Goal: Task Accomplishment & Management: Use online tool/utility

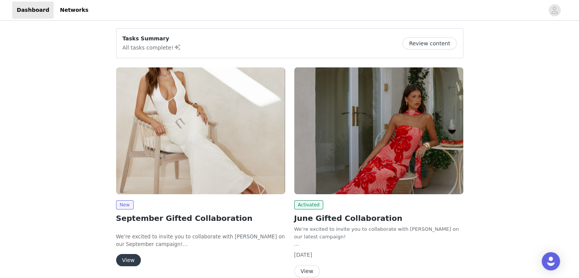
scroll to position [37, 0]
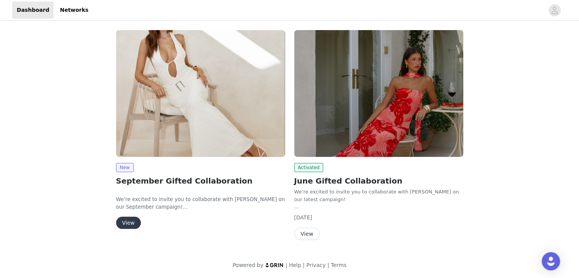
click at [124, 224] on button "View" at bounding box center [128, 223] width 25 height 12
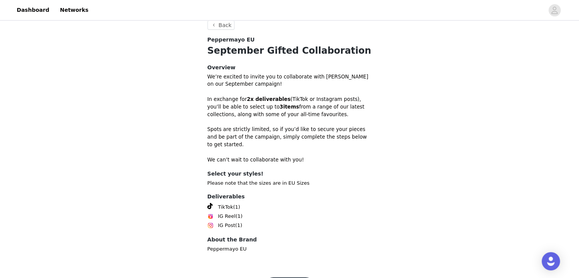
scroll to position [237, 0]
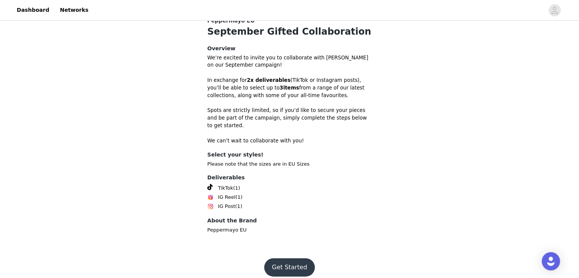
click at [276, 258] on button "Get Started" at bounding box center [289, 267] width 51 height 18
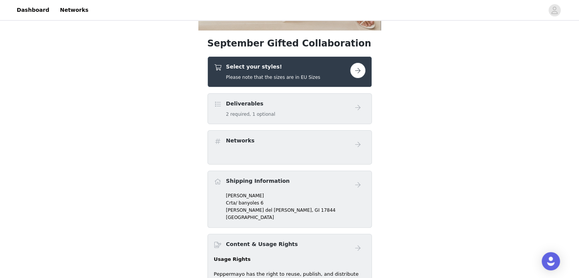
scroll to position [202, 0]
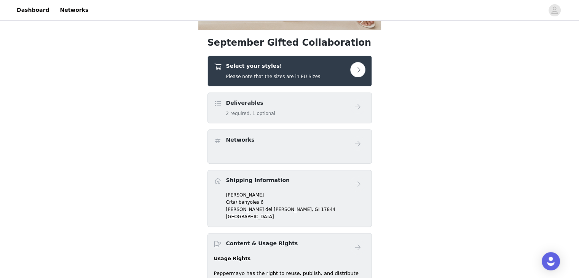
click at [360, 73] on button "button" at bounding box center [357, 69] width 15 height 15
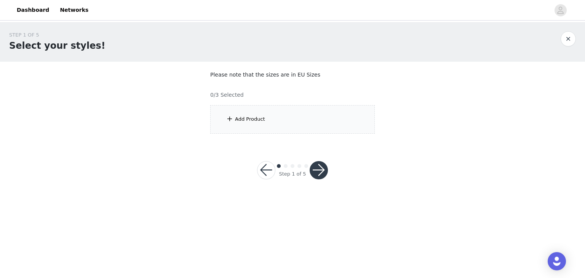
click at [289, 118] on div "Add Product" at bounding box center [292, 119] width 164 height 29
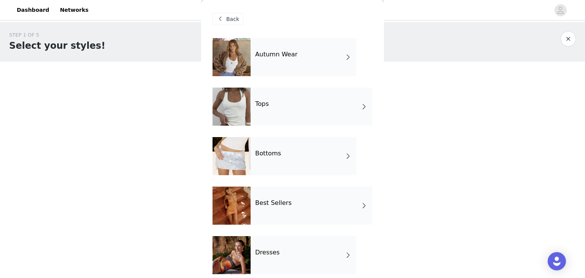
drag, startPoint x: 297, startPoint y: 65, endPoint x: 266, endPoint y: 58, distance: 31.5
click at [266, 58] on h4 "Autumn Wear" at bounding box center [276, 54] width 42 height 7
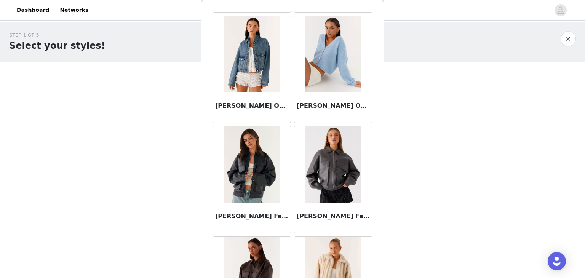
scroll to position [575, 0]
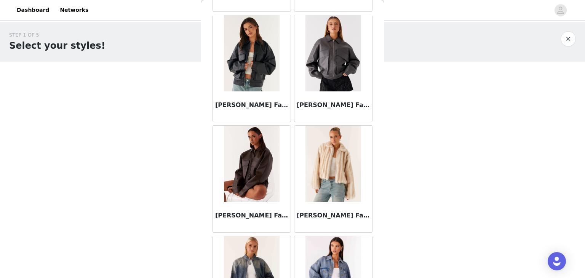
click at [269, 156] on img at bounding box center [251, 164] width 55 height 76
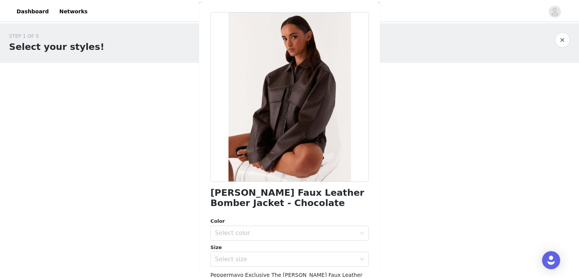
scroll to position [5, 0]
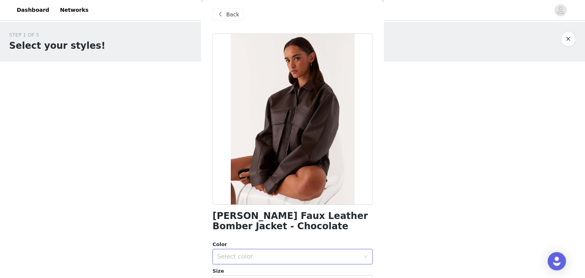
click at [260, 261] on div "Select color" at bounding box center [290, 256] width 146 height 14
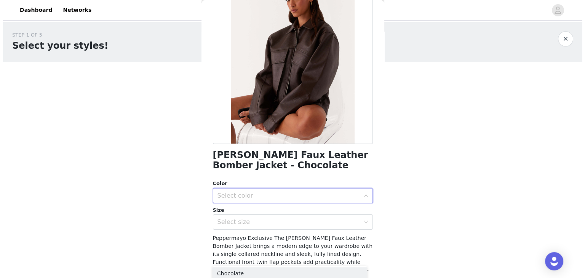
scroll to position [0, 0]
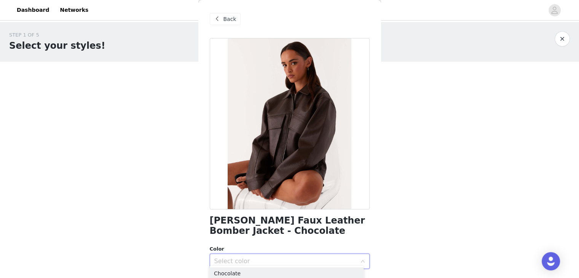
click at [218, 14] on span at bounding box center [217, 18] width 9 height 9
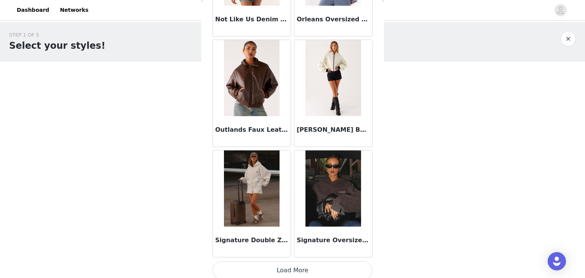
scroll to position [885, 0]
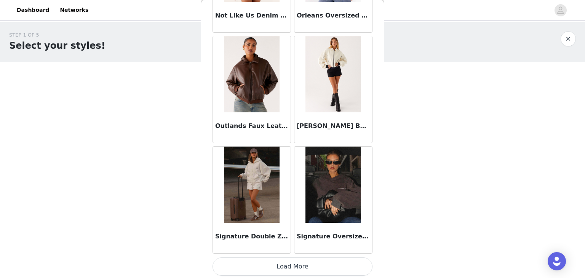
click at [290, 267] on button "Load More" at bounding box center [292, 266] width 160 height 18
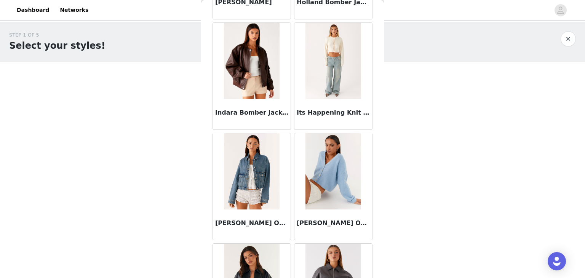
scroll to position [0, 0]
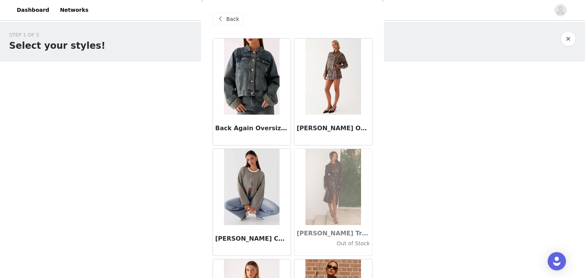
click at [230, 18] on span "Back" at bounding box center [232, 19] width 13 height 8
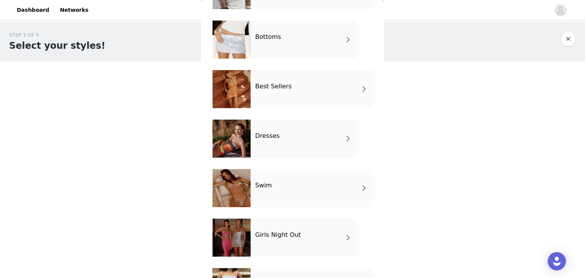
scroll to position [167, 0]
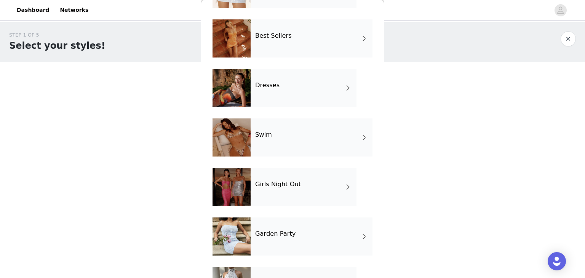
click at [289, 92] on div "Dresses" at bounding box center [303, 88] width 106 height 38
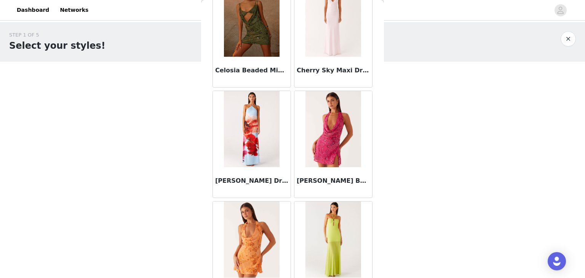
scroll to position [885, 0]
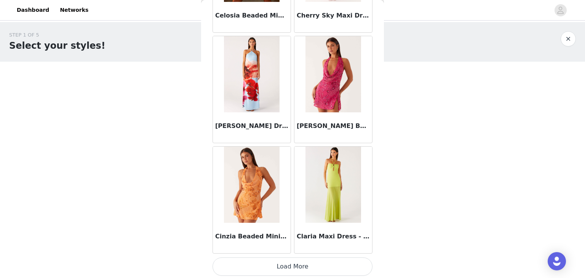
click at [288, 263] on button "Load More" at bounding box center [292, 266] width 160 height 18
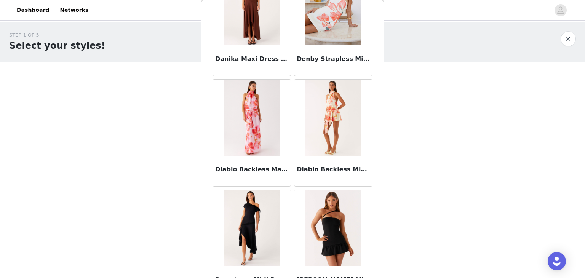
scroll to position [1283, 0]
click at [322, 124] on img at bounding box center [332, 118] width 55 height 76
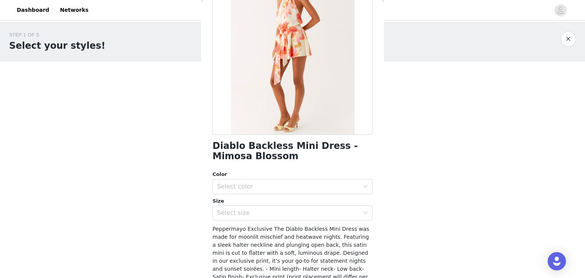
scroll to position [0, 0]
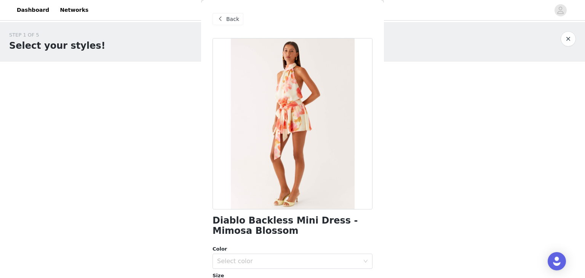
click at [226, 16] on span "Back" at bounding box center [232, 19] width 13 height 8
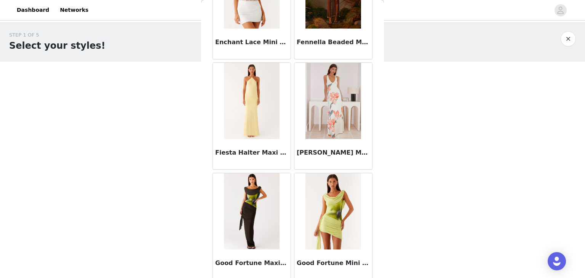
scroll to position [1987, 0]
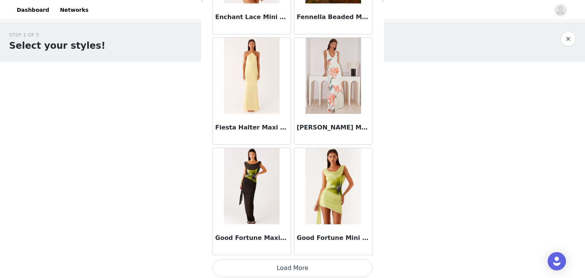
click at [291, 264] on button "Load More" at bounding box center [292, 268] width 160 height 18
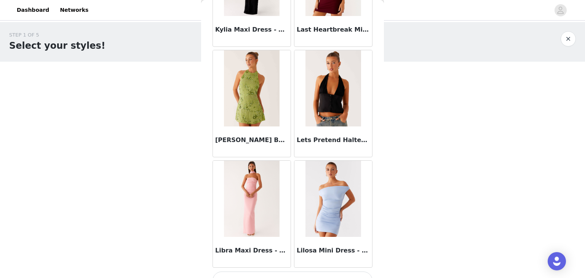
scroll to position [3089, 0]
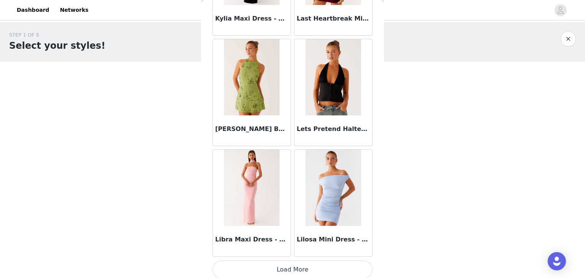
click at [290, 265] on button "Load More" at bounding box center [292, 269] width 160 height 18
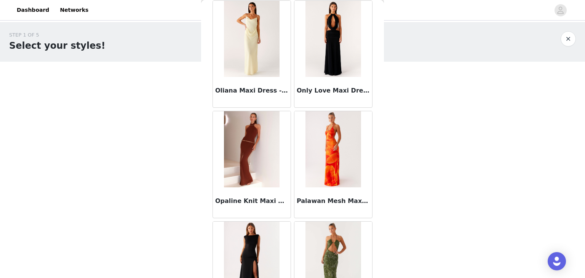
scroll to position [4191, 0]
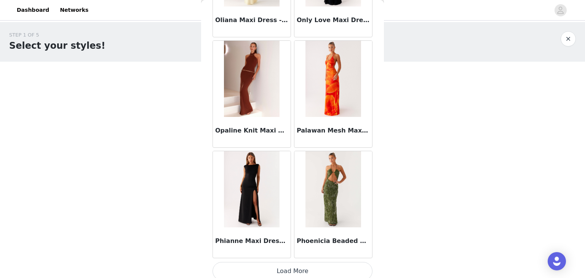
click at [283, 270] on button "Load More" at bounding box center [292, 271] width 160 height 18
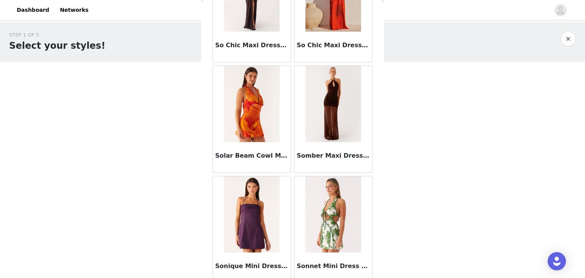
scroll to position [5293, 0]
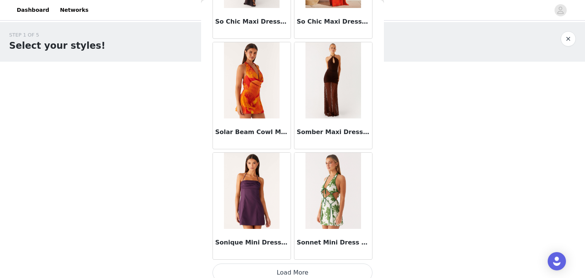
drag, startPoint x: 289, startPoint y: 171, endPoint x: 290, endPoint y: 191, distance: 20.2
click at [292, 191] on div "Sonnet Mini Dress - Verdant Bloom" at bounding box center [332, 206] width 81 height 110
click at [288, 266] on button "Load More" at bounding box center [292, 272] width 160 height 18
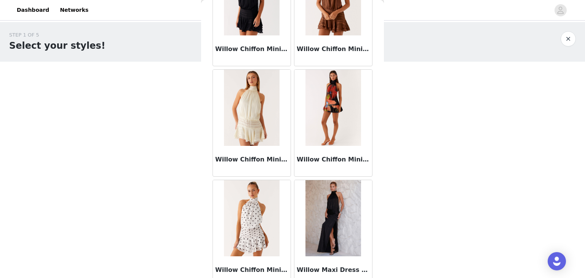
scroll to position [6267, 0]
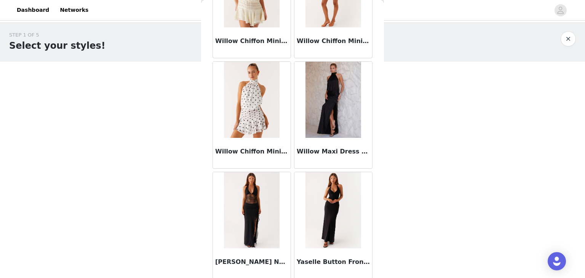
click at [312, 147] on h3 "Willow Maxi Dress - Black" at bounding box center [332, 151] width 73 height 9
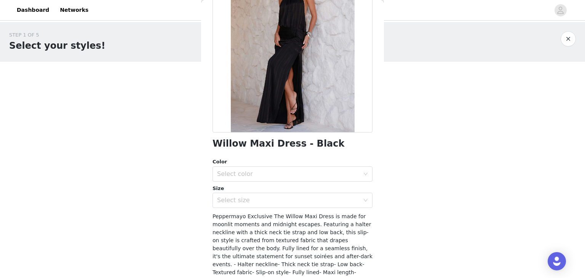
scroll to position [0, 0]
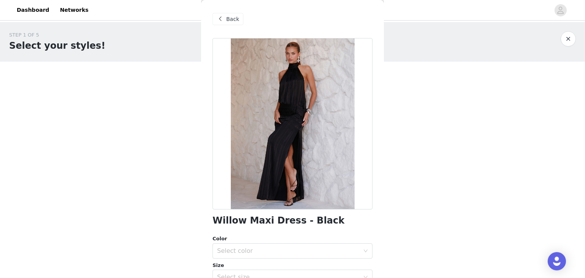
click at [226, 18] on span "Back" at bounding box center [232, 19] width 13 height 8
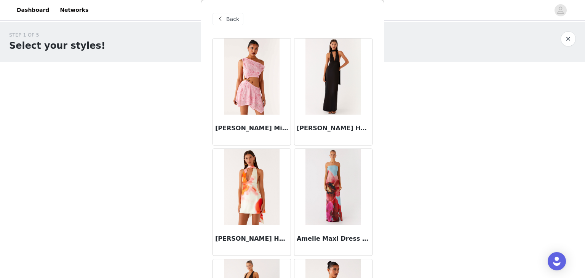
click at [228, 17] on span "Back" at bounding box center [232, 19] width 13 height 8
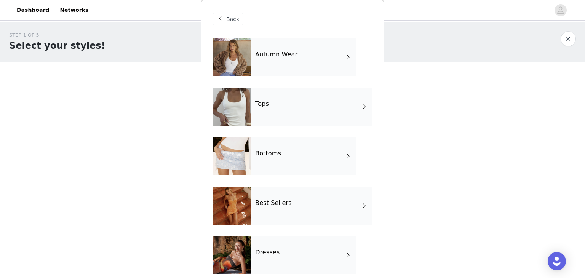
scroll to position [33, 0]
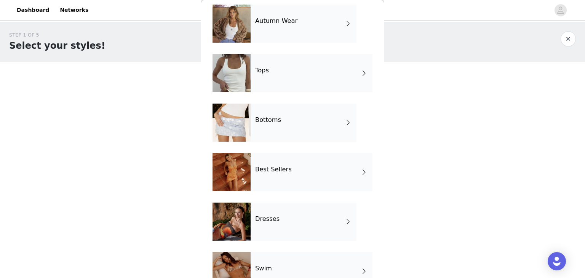
click at [282, 134] on div "Bottoms" at bounding box center [303, 123] width 106 height 38
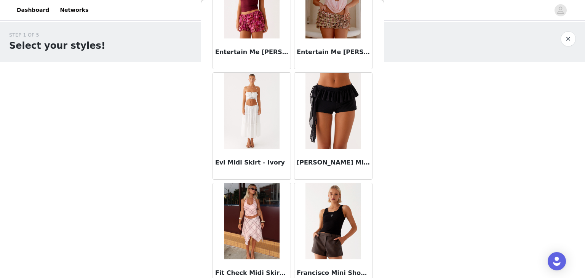
scroll to position [885, 0]
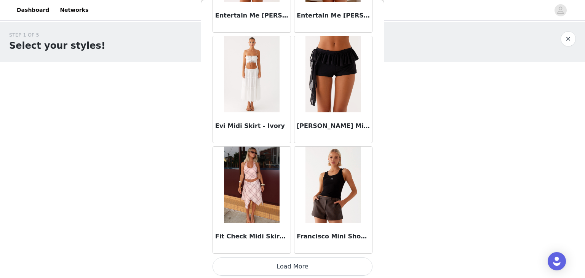
click at [288, 129] on div "Evi Midi Skirt - Ivory" at bounding box center [251, 89] width 81 height 110
click at [291, 264] on button "Load More" at bounding box center [292, 266] width 160 height 18
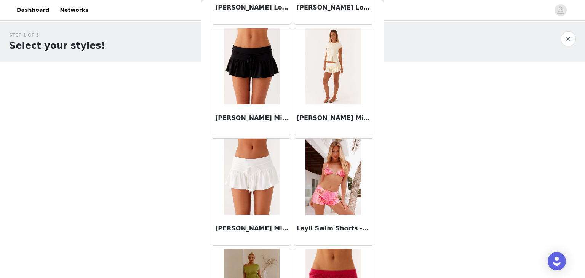
scroll to position [1987, 0]
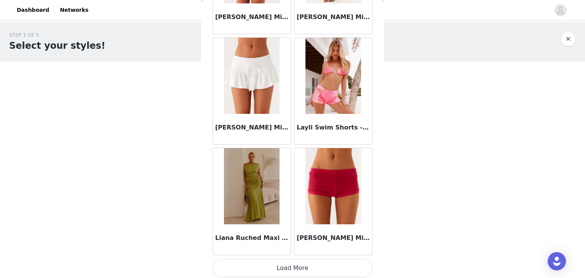
click at [288, 263] on button "Load More" at bounding box center [292, 268] width 160 height 18
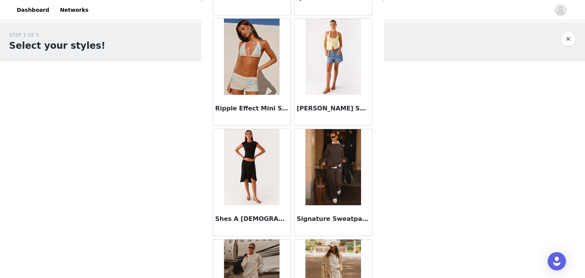
scroll to position [3089, 0]
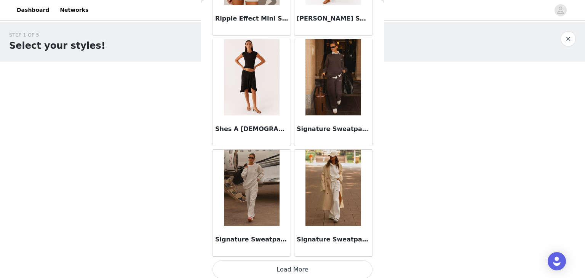
click at [288, 266] on button "Load More" at bounding box center [292, 269] width 160 height 18
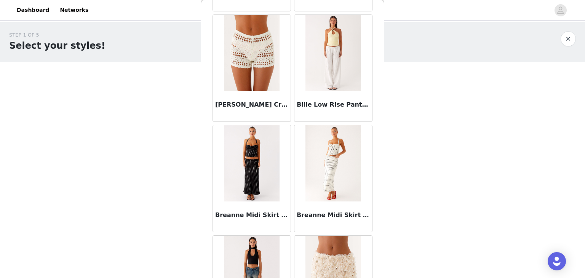
scroll to position [0, 0]
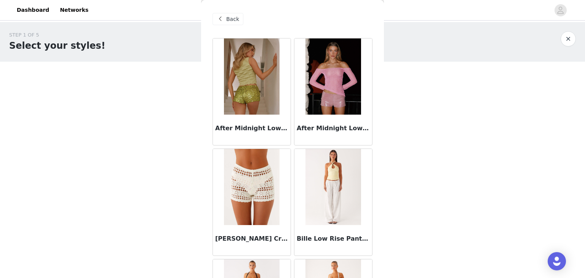
click at [226, 20] on span "Back" at bounding box center [232, 19] width 13 height 8
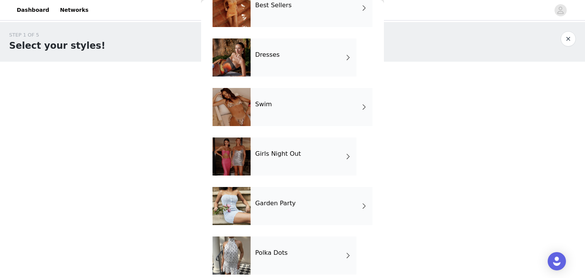
scroll to position [205, 0]
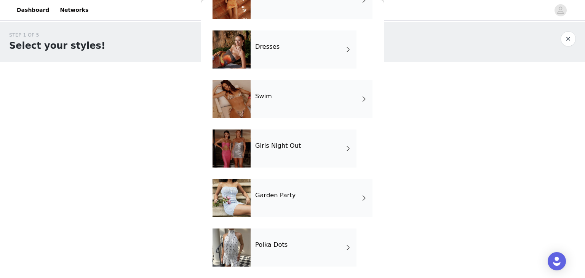
click at [278, 156] on div "Girls Night Out" at bounding box center [303, 148] width 106 height 38
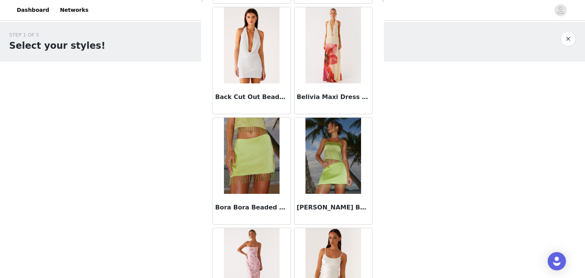
scroll to position [885, 0]
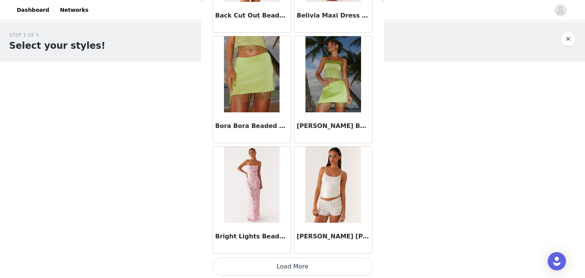
click at [288, 262] on button "Load More" at bounding box center [292, 266] width 160 height 18
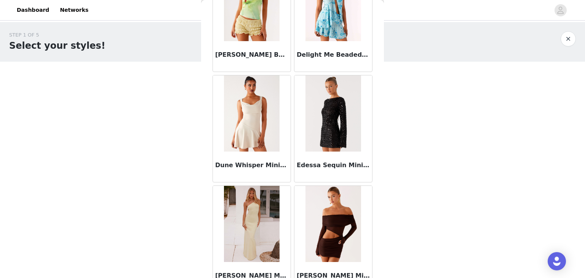
scroll to position [1840, 0]
click at [317, 142] on img at bounding box center [332, 113] width 55 height 76
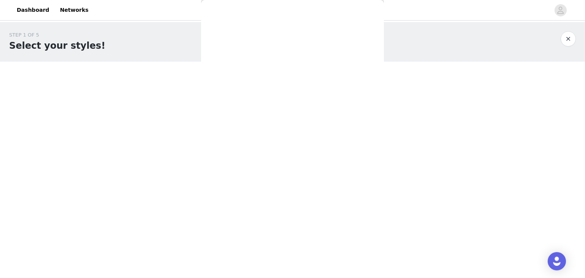
scroll to position [0, 0]
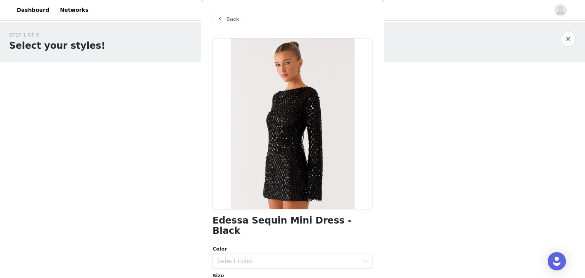
click at [217, 22] on span at bounding box center [219, 18] width 9 height 9
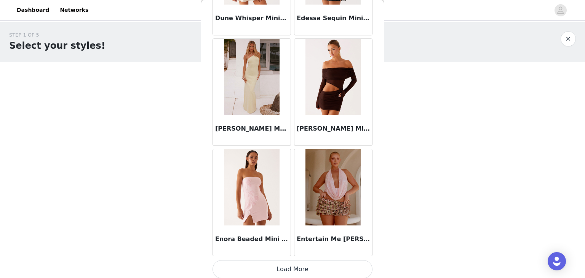
scroll to position [1987, 0]
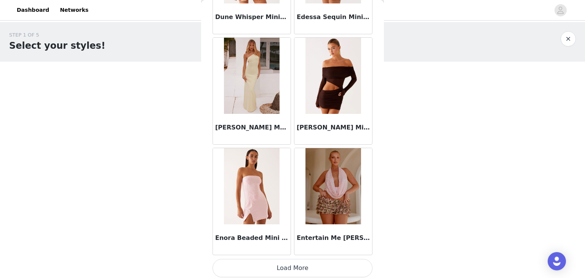
click at [293, 261] on button "Load More" at bounding box center [292, 268] width 160 height 18
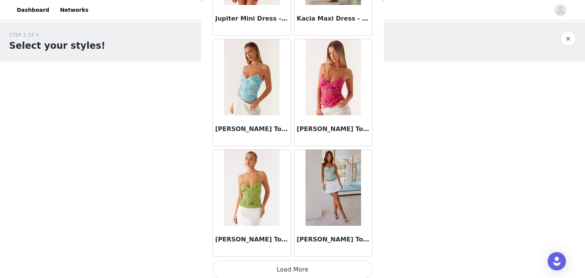
scroll to position [3089, 0]
click at [290, 262] on button "Load More" at bounding box center [292, 269] width 160 height 18
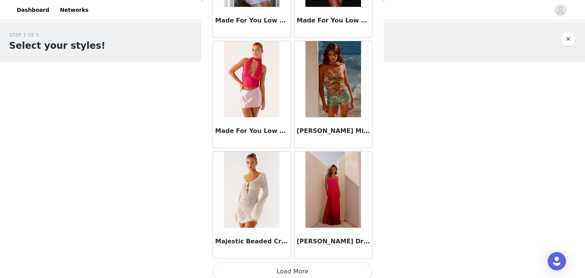
scroll to position [4191, 0]
click at [289, 262] on button "Load More" at bounding box center [292, 271] width 160 height 18
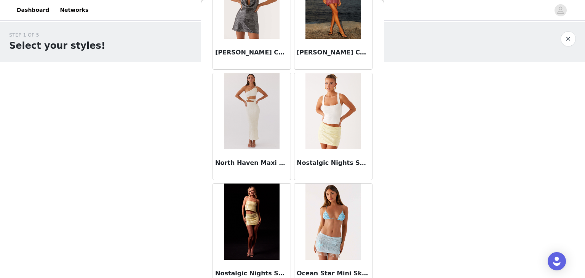
scroll to position [5293, 0]
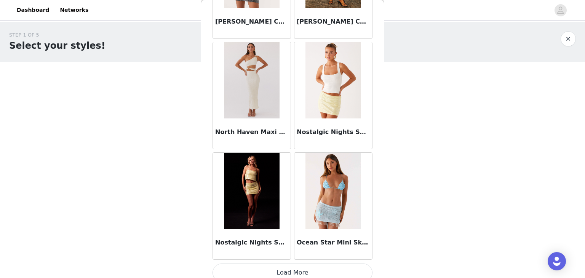
click at [289, 265] on button "Load More" at bounding box center [292, 272] width 160 height 18
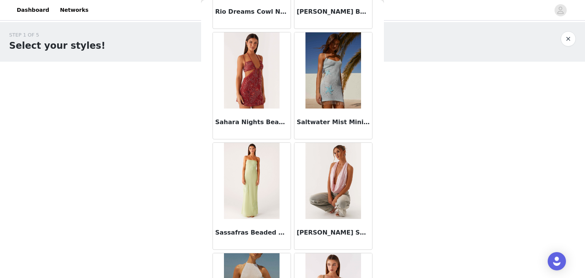
scroll to position [6395, 0]
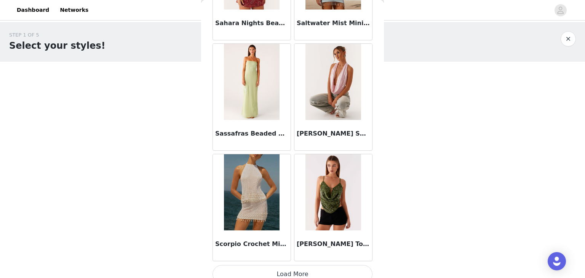
click at [288, 266] on button "Load More" at bounding box center [292, 274] width 160 height 18
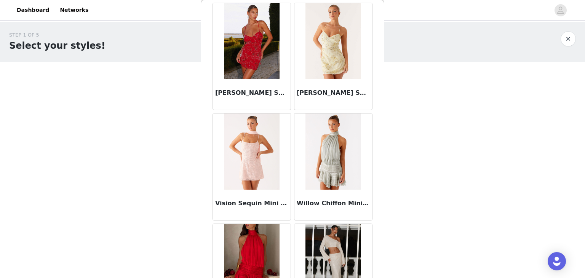
scroll to position [7497, 0]
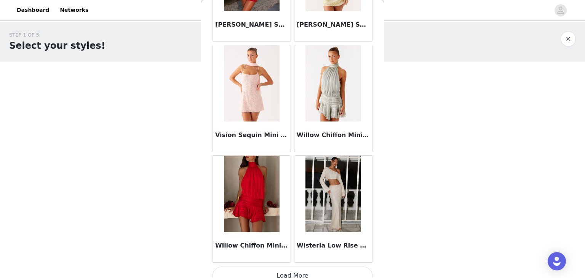
click at [287, 268] on button "Load More" at bounding box center [292, 275] width 160 height 18
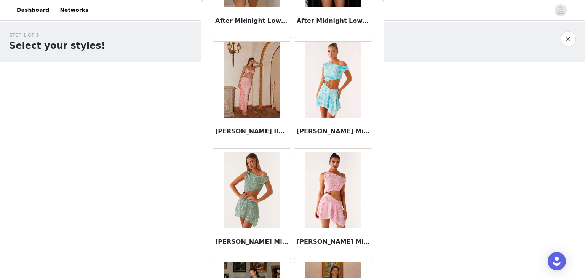
scroll to position [0, 0]
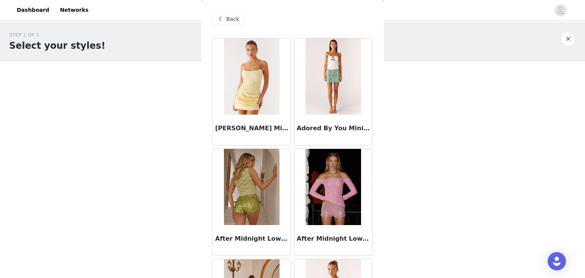
click at [221, 13] on div "Back" at bounding box center [227, 19] width 31 height 12
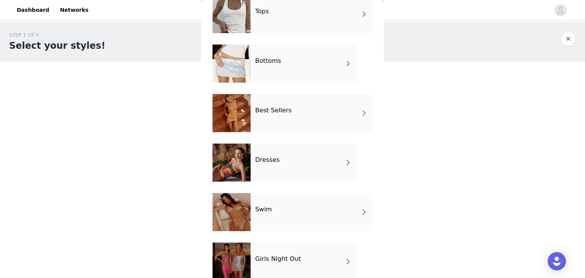
scroll to position [135, 0]
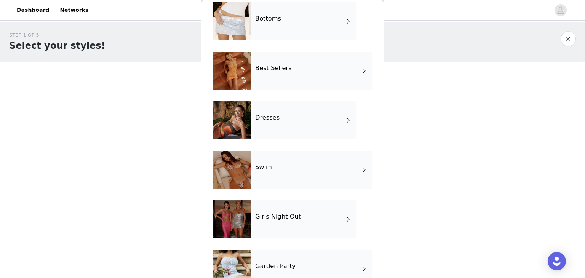
click at [272, 82] on div "Best Sellers" at bounding box center [311, 71] width 122 height 38
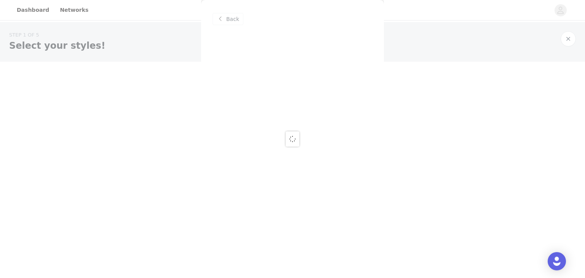
scroll to position [0, 0]
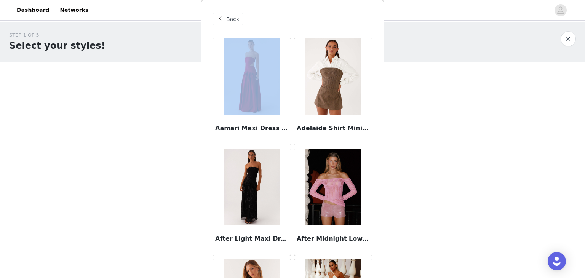
drag, startPoint x: 272, startPoint y: 82, endPoint x: 286, endPoint y: 14, distance: 69.2
click at [286, 14] on div "Back" at bounding box center [292, 19] width 160 height 38
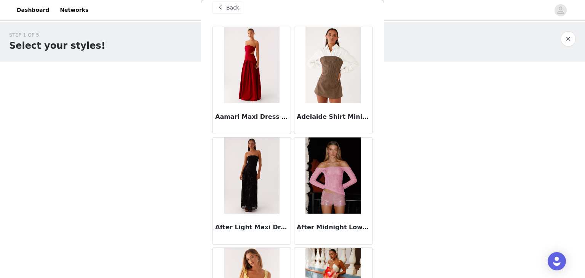
scroll to position [12, 0]
click at [251, 162] on img at bounding box center [251, 175] width 55 height 76
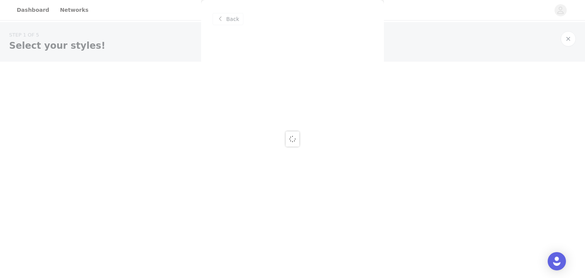
scroll to position [0, 0]
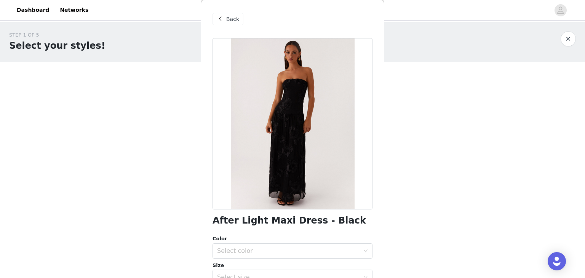
click at [222, 16] on span at bounding box center [219, 18] width 9 height 9
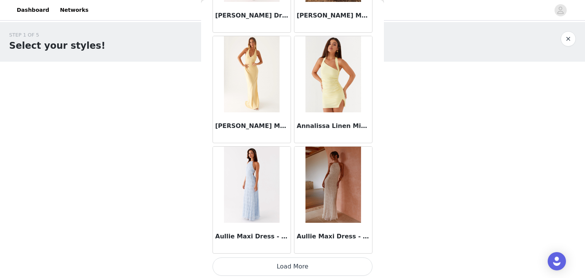
scroll to position [885, 0]
click at [288, 265] on button "Load More" at bounding box center [292, 267] width 160 height 18
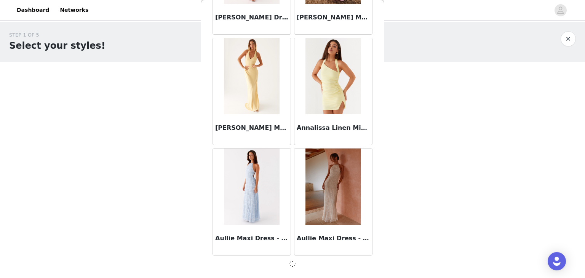
scroll to position [882, 0]
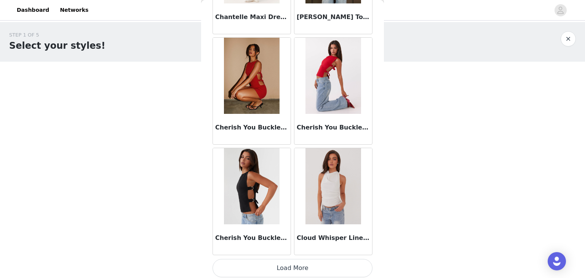
click at [288, 265] on button "Load More" at bounding box center [292, 268] width 160 height 18
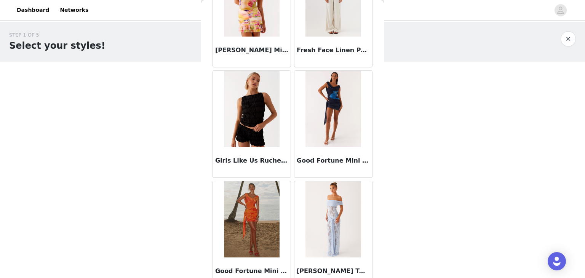
scroll to position [3089, 0]
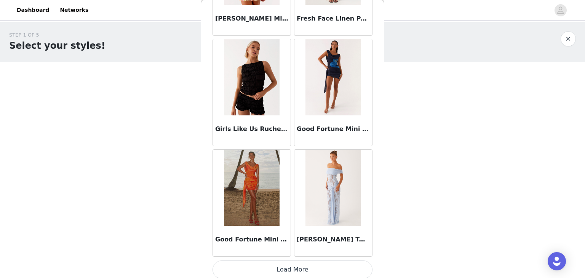
click at [289, 260] on button "Load More" at bounding box center [292, 269] width 160 height 18
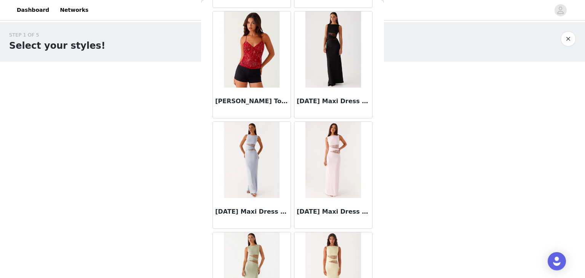
scroll to position [4191, 0]
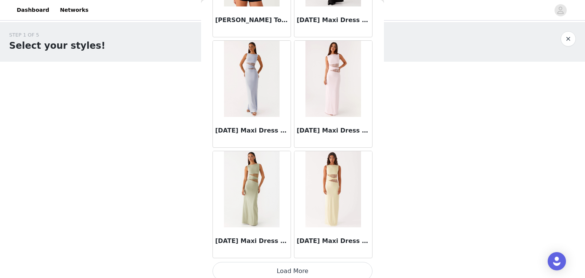
click at [289, 262] on button "Load More" at bounding box center [292, 271] width 160 height 18
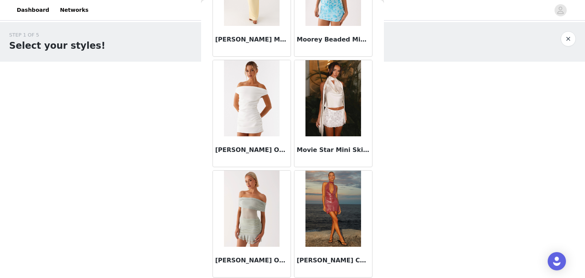
scroll to position [5293, 0]
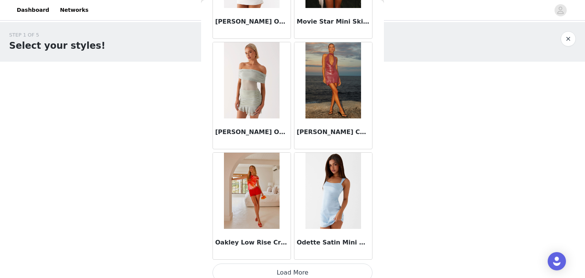
click at [289, 268] on button "Load More" at bounding box center [292, 272] width 160 height 18
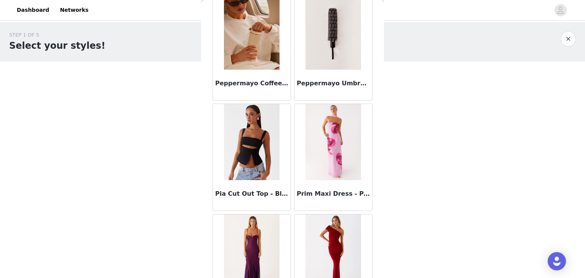
scroll to position [5912, 0]
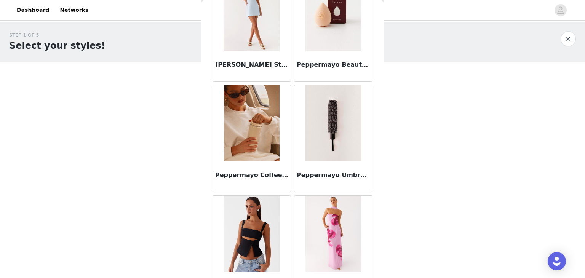
click at [245, 147] on img at bounding box center [251, 123] width 55 height 76
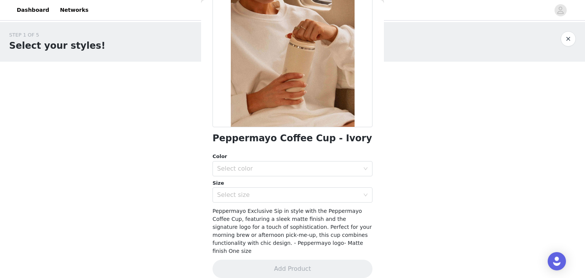
scroll to position [83, 0]
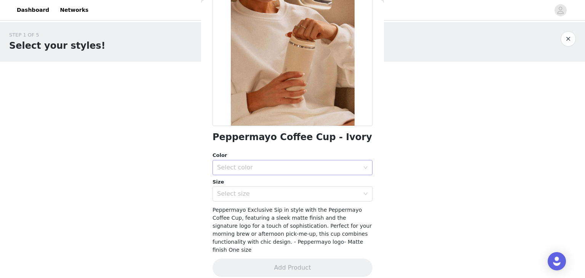
click at [262, 166] on div "Select color" at bounding box center [288, 168] width 142 height 8
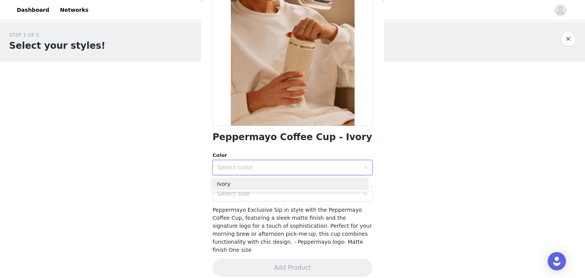
click at [262, 166] on div "Select color" at bounding box center [288, 168] width 142 height 8
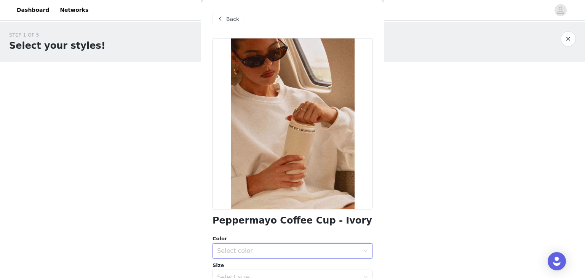
scroll to position [0, 0]
click at [221, 21] on span at bounding box center [219, 18] width 9 height 9
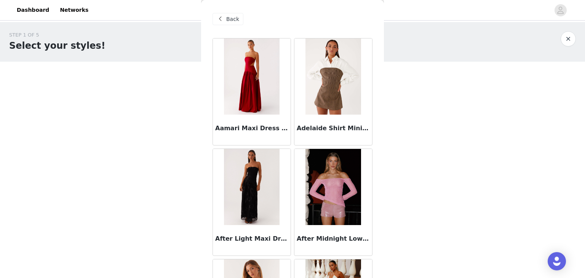
click at [227, 20] on span "Back" at bounding box center [232, 19] width 13 height 8
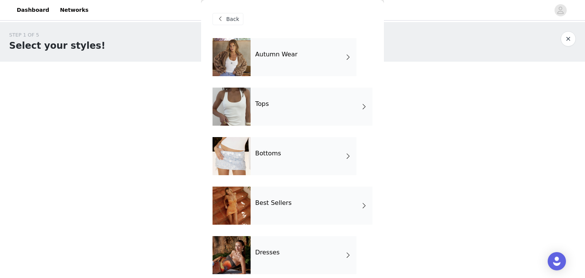
click at [262, 114] on div "Tops" at bounding box center [311, 107] width 122 height 38
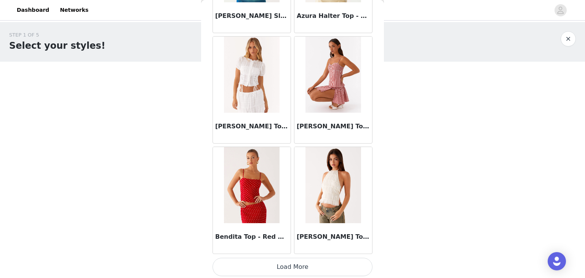
scroll to position [885, 0]
click at [289, 268] on button "Load More" at bounding box center [292, 266] width 160 height 18
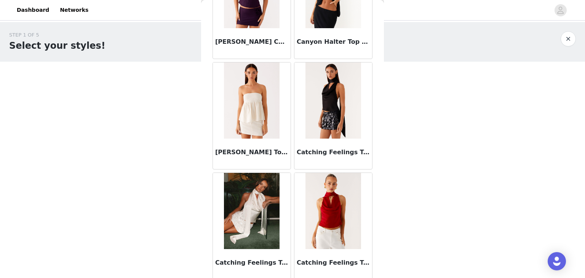
scroll to position [1987, 0]
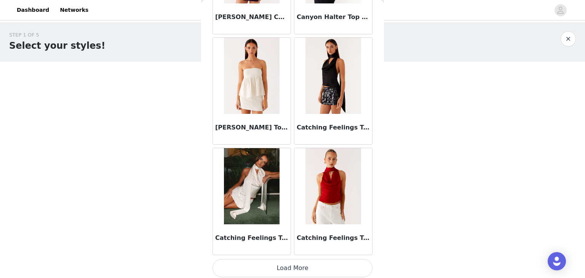
click at [289, 266] on button "Load More" at bounding box center [292, 268] width 160 height 18
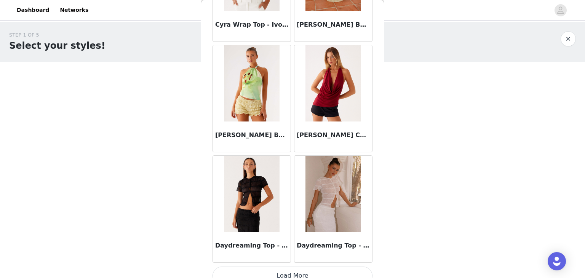
scroll to position [3083, 0]
click at [292, 273] on button "Load More" at bounding box center [292, 275] width 160 height 18
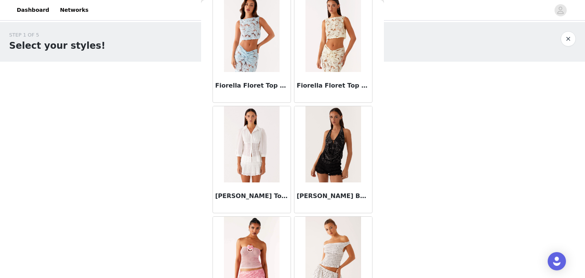
scroll to position [4191, 0]
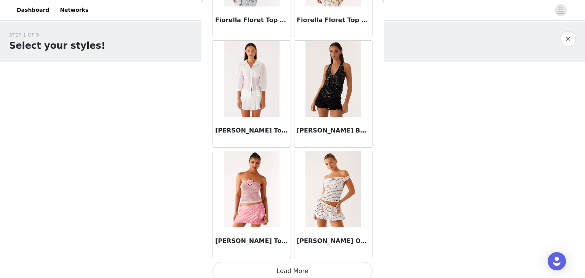
click at [289, 262] on button "Load More" at bounding box center [292, 271] width 160 height 18
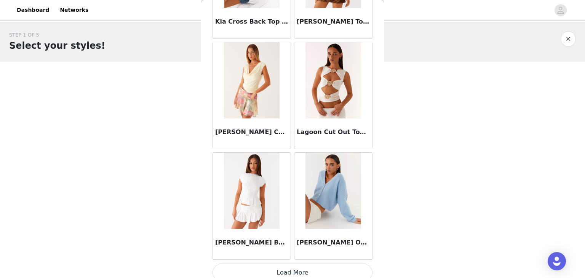
scroll to position [5293, 0]
click at [288, 264] on button "Load More" at bounding box center [292, 273] width 160 height 18
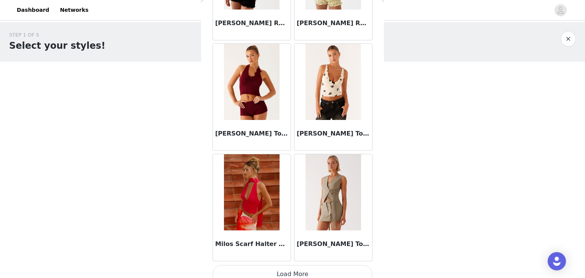
scroll to position [6395, 0]
click at [284, 268] on button "Load More" at bounding box center [292, 274] width 160 height 18
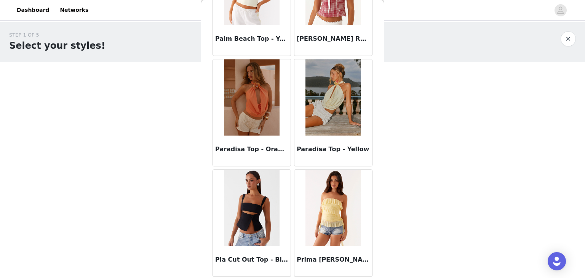
scroll to position [7497, 0]
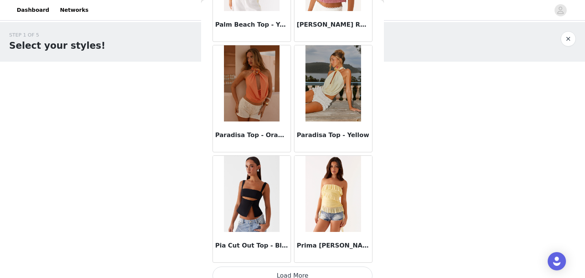
click at [288, 266] on button "Load More" at bounding box center [292, 275] width 160 height 18
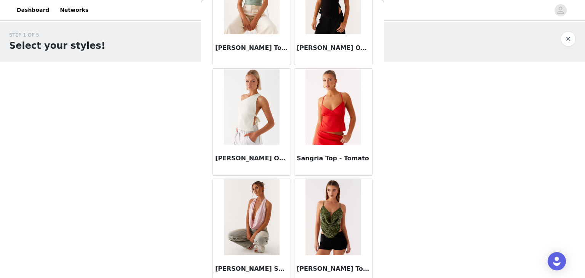
scroll to position [8599, 0]
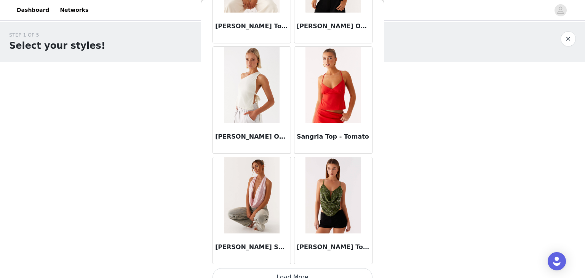
click at [289, 268] on button "Load More" at bounding box center [292, 277] width 160 height 18
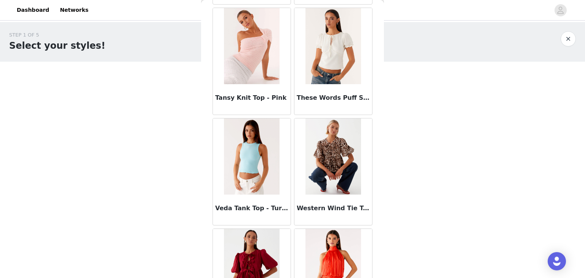
scroll to position [9701, 0]
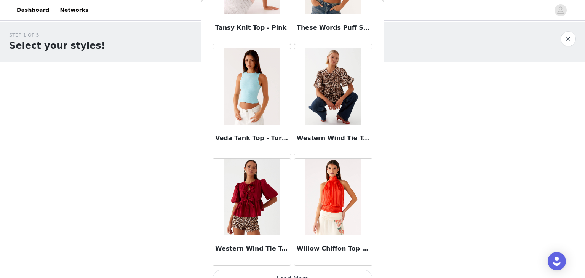
click at [289, 269] on button "Load More" at bounding box center [292, 278] width 160 height 18
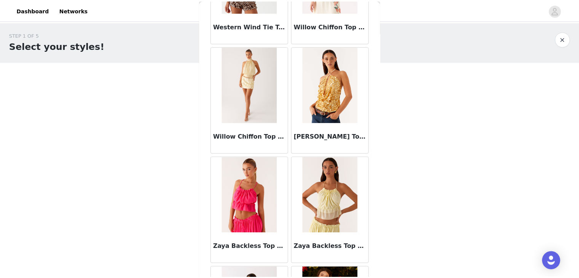
scroll to position [9900, 0]
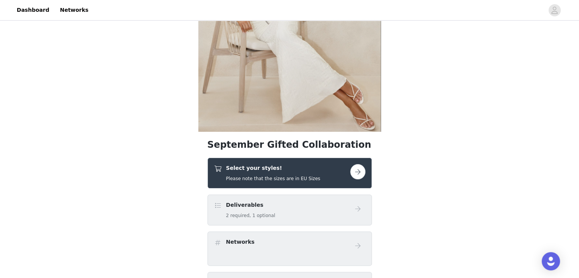
scroll to position [100, 0]
click at [302, 169] on h4 "Select your styles!" at bounding box center [273, 168] width 94 height 8
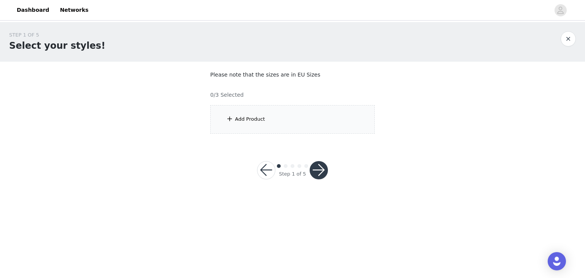
click at [291, 108] on div "Add Product" at bounding box center [292, 119] width 164 height 29
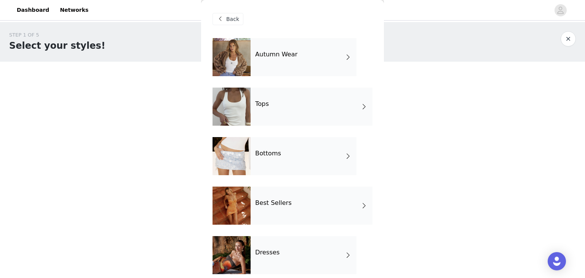
click at [288, 74] on div "Autumn Wear" at bounding box center [303, 57] width 106 height 38
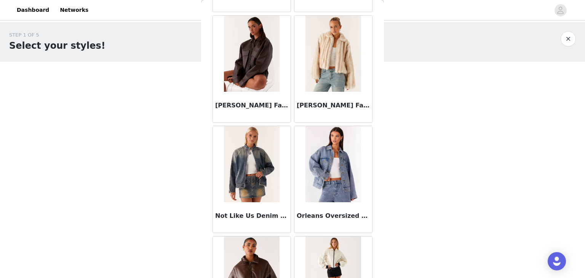
scroll to position [885, 0]
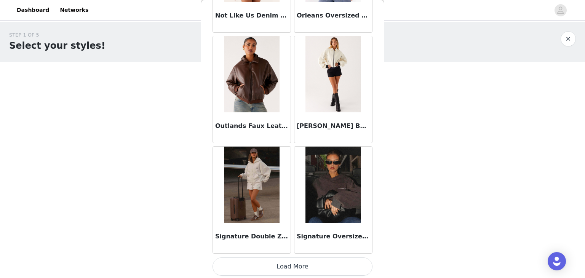
click at [286, 263] on button "Load More" at bounding box center [292, 266] width 160 height 18
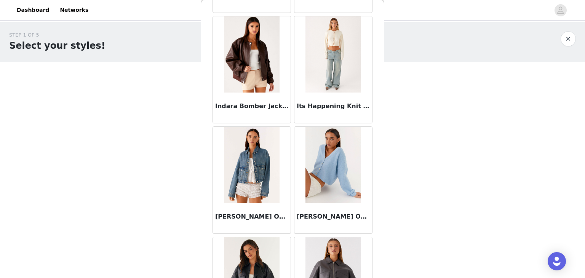
scroll to position [353, 0]
